Goal: Task Accomplishment & Management: Manage account settings

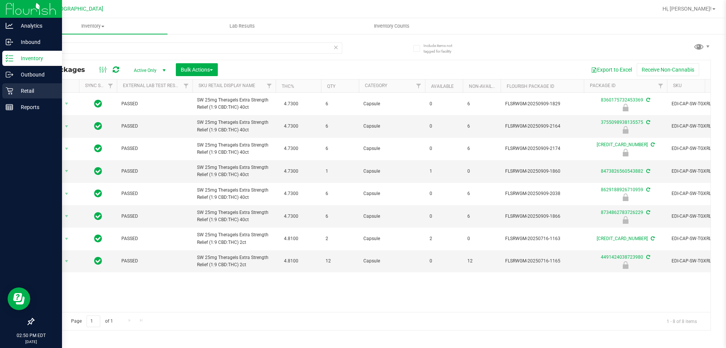
click at [12, 89] on icon at bounding box center [10, 91] width 8 height 8
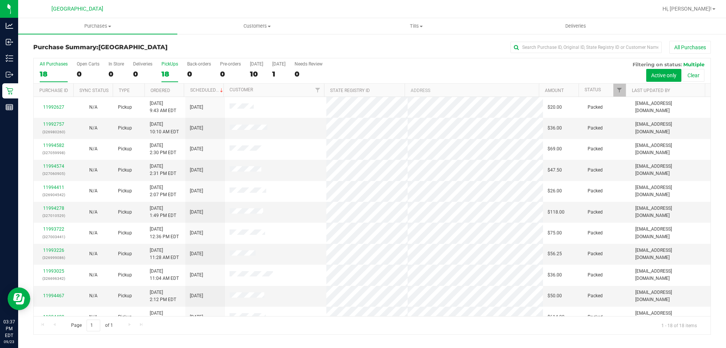
click at [168, 70] on div "18" at bounding box center [170, 74] width 17 height 9
click at [0, 0] on input "PickUps 18" at bounding box center [0, 0] width 0 height 0
click at [48, 76] on div "17" at bounding box center [54, 74] width 28 height 9
click at [0, 0] on input "All Purchases 17" at bounding box center [0, 0] width 0 height 0
